Goal: Information Seeking & Learning: Check status

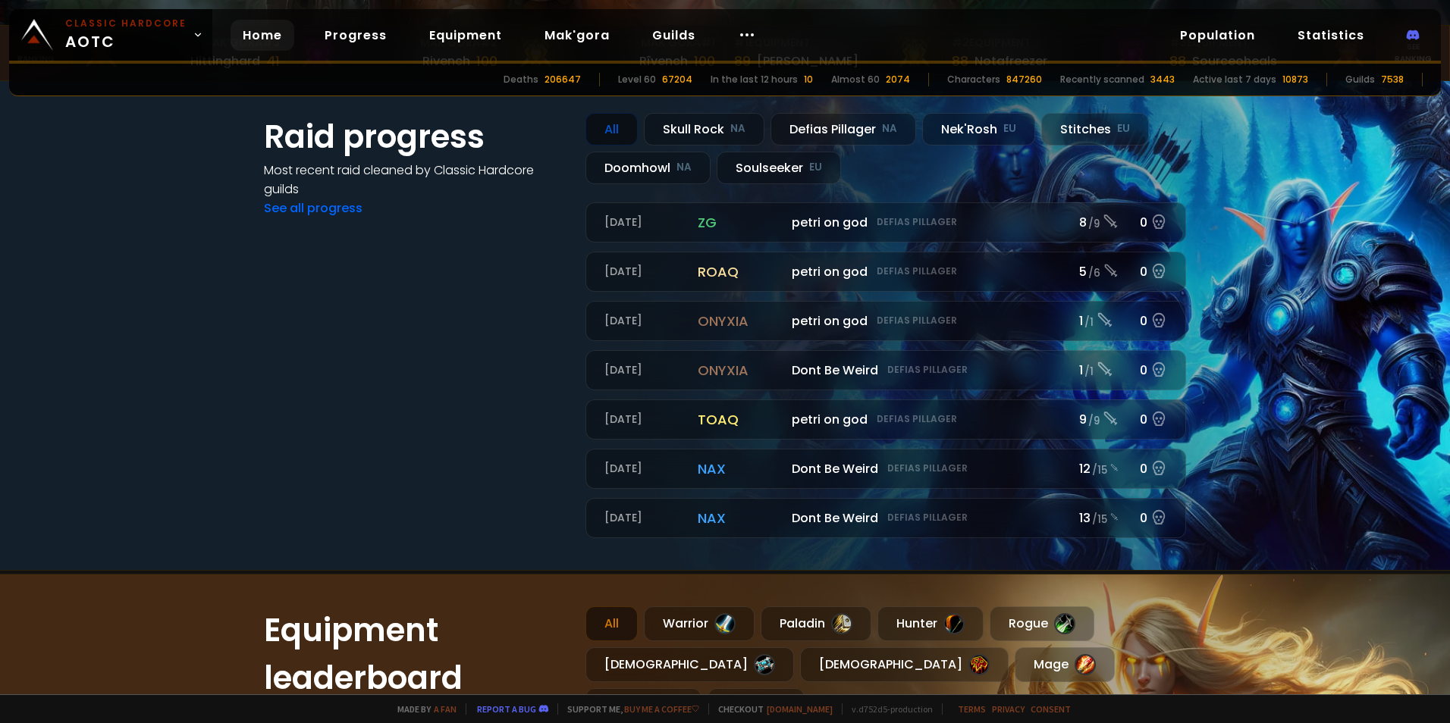
scroll to position [455, 0]
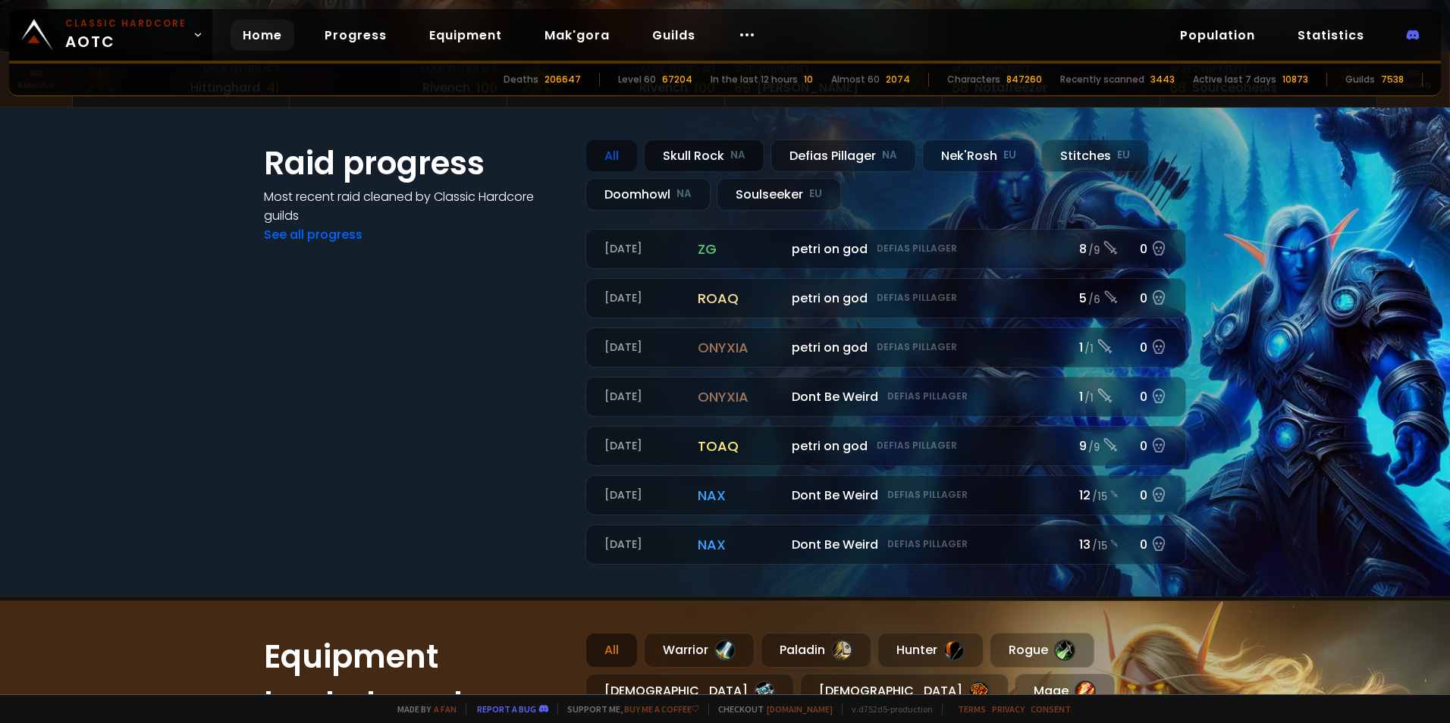
click at [672, 154] on div "Skull Rock NA" at bounding box center [704, 156] width 121 height 33
click at [608, 151] on div "All" at bounding box center [611, 156] width 52 height 33
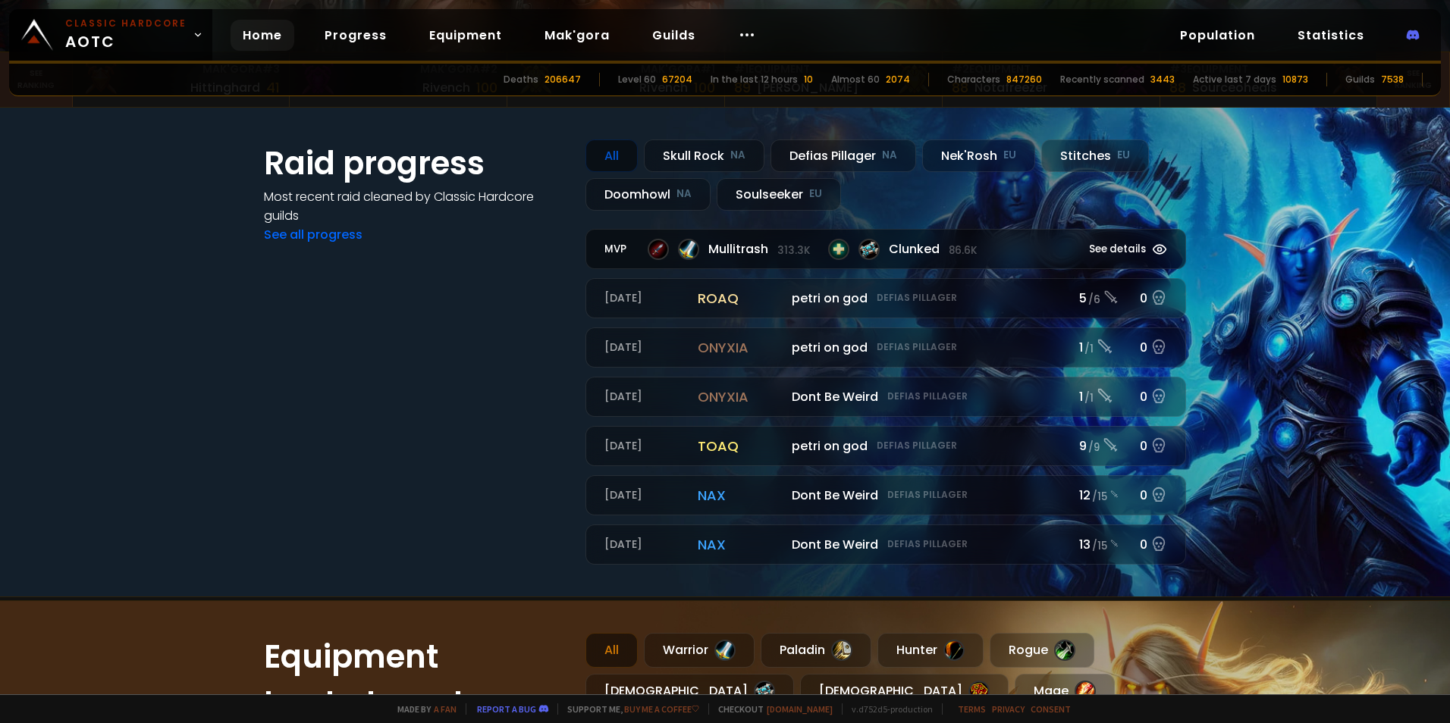
click at [755, 252] on span "Mullitrash 313.3k" at bounding box center [759, 249] width 102 height 19
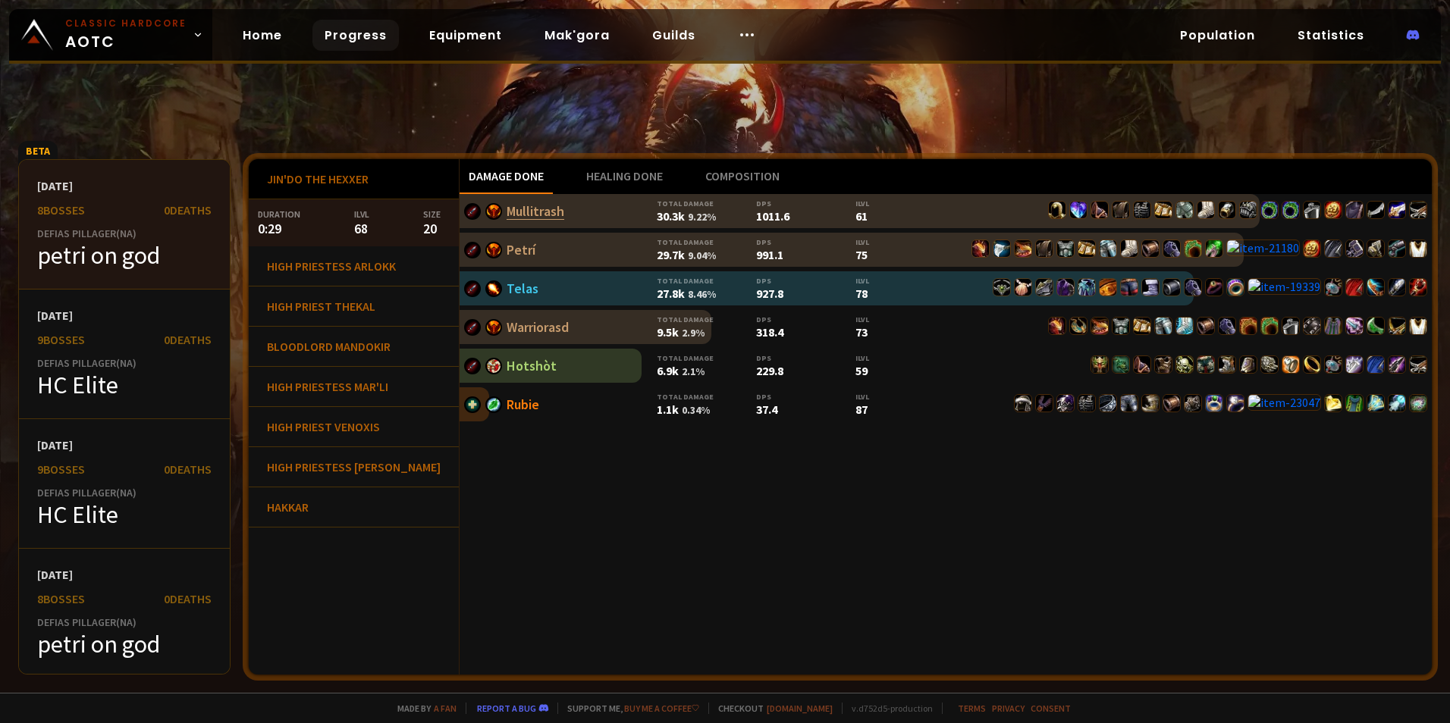
click at [507, 218] on link "Mullitrash" at bounding box center [536, 210] width 58 height 17
